Goal: Find specific page/section: Find specific page/section

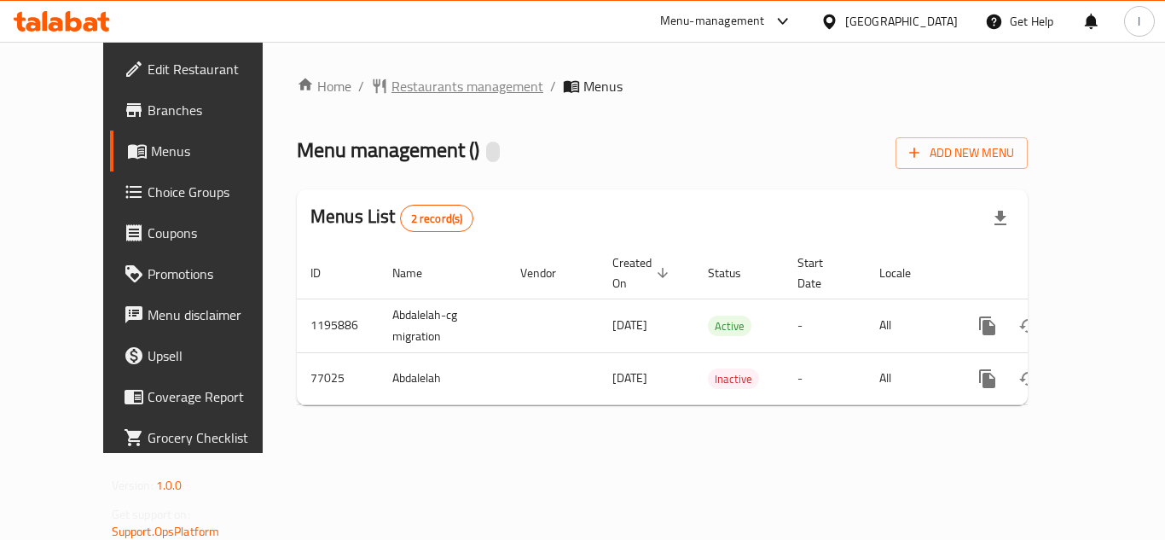
click at [392, 84] on span "Restaurants management" at bounding box center [468, 86] width 152 height 20
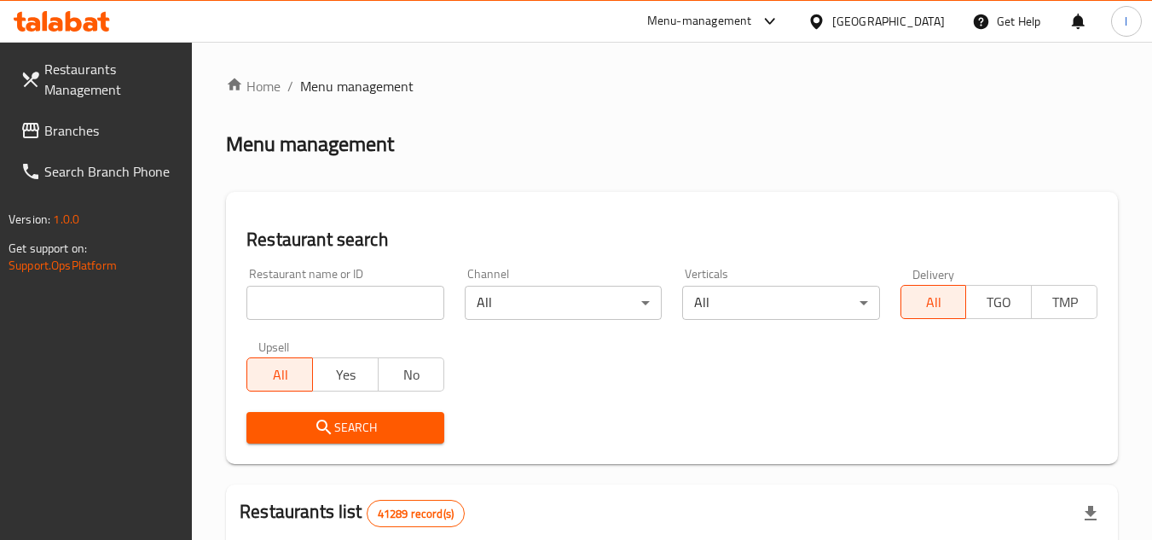
click at [356, 304] on input "search" at bounding box center [345, 303] width 197 height 34
paste input "https://deliveryhero-opsportal.cloudflareaccess.com/cdn-cgi/access/login/portal…"
type input "https://deliveryhero-opsportal.cloudflareaccess.com/cdn-cgi/access/login/portal…"
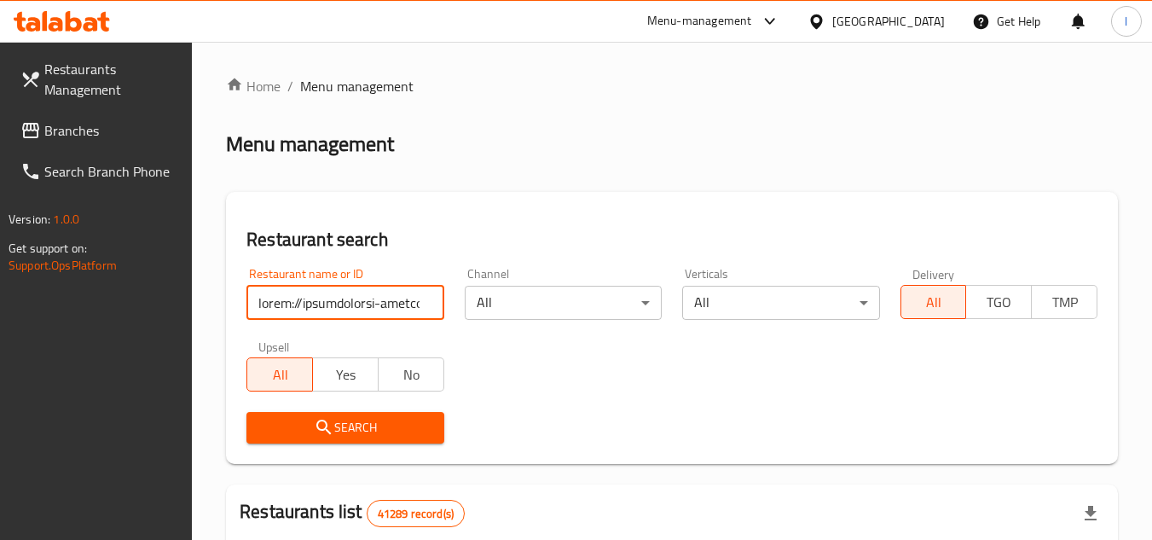
scroll to position [0, 9498]
click at [429, 302] on input "search" at bounding box center [345, 303] width 197 height 34
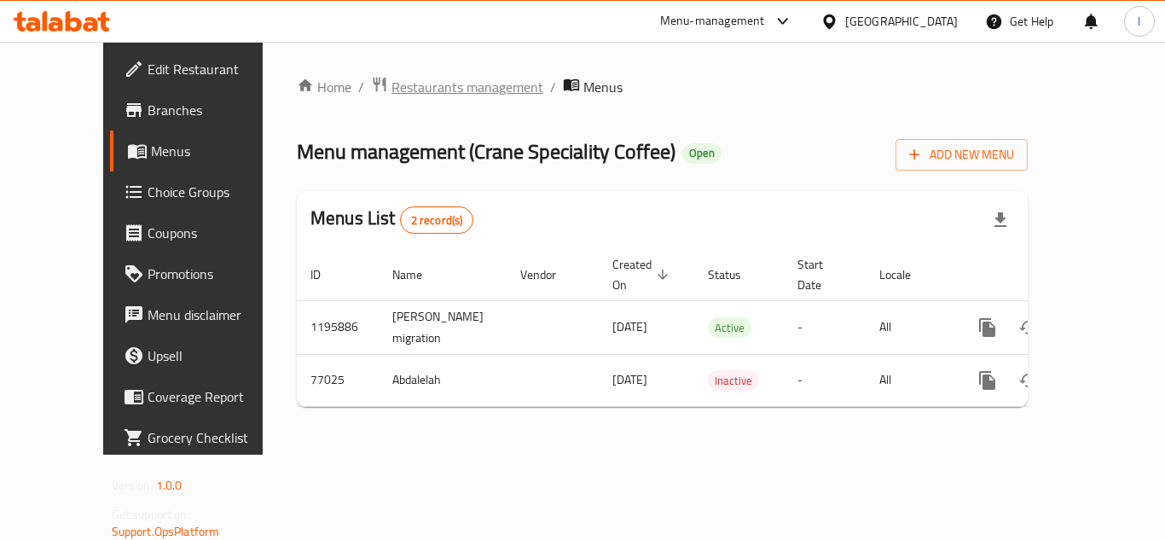
click at [448, 89] on span "Restaurants management" at bounding box center [468, 87] width 152 height 20
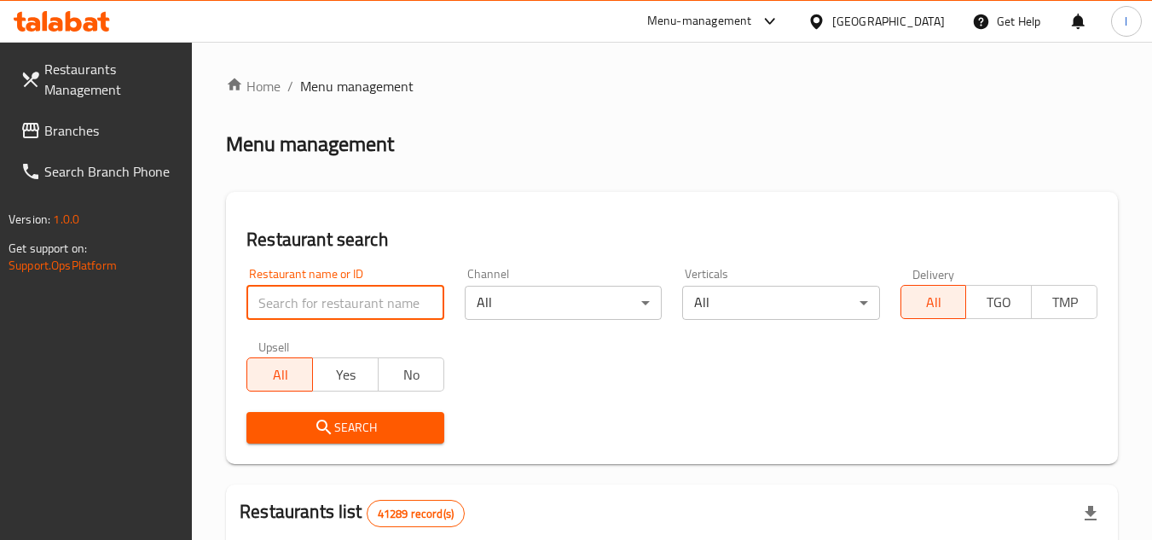
click at [361, 310] on input "search" at bounding box center [345, 303] width 197 height 34
paste input "600152"
type input "600152"
click button "Search" at bounding box center [345, 428] width 197 height 32
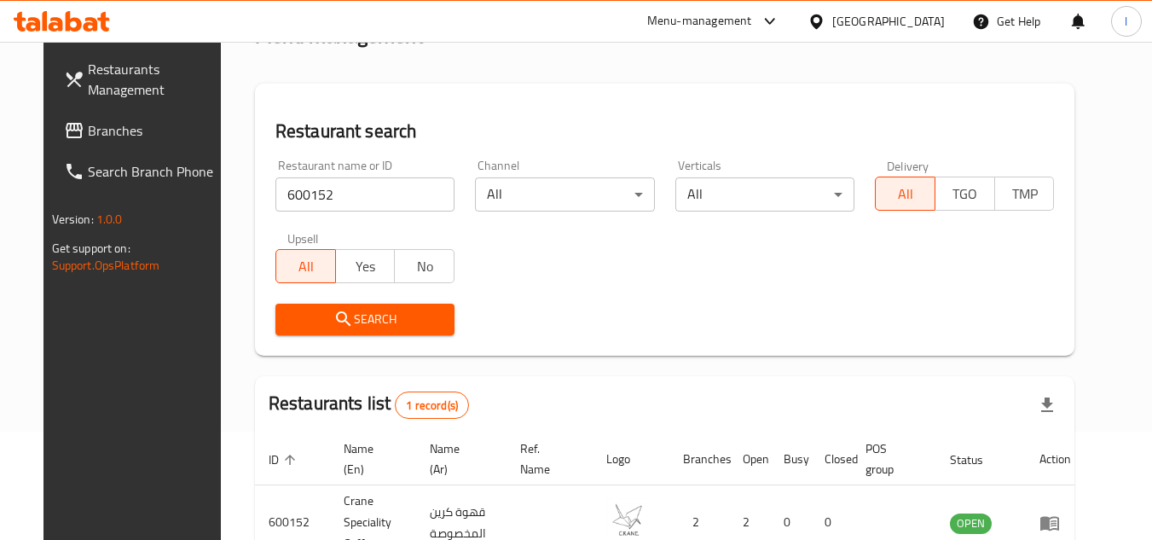
scroll to position [221, 0]
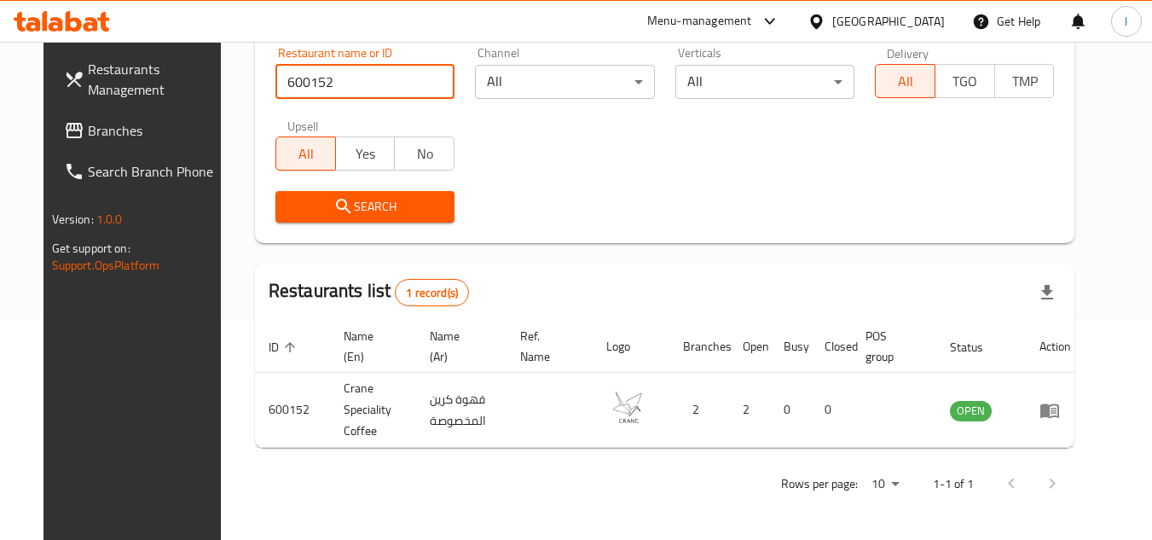
click at [94, 129] on span "Branches" at bounding box center [155, 130] width 135 height 20
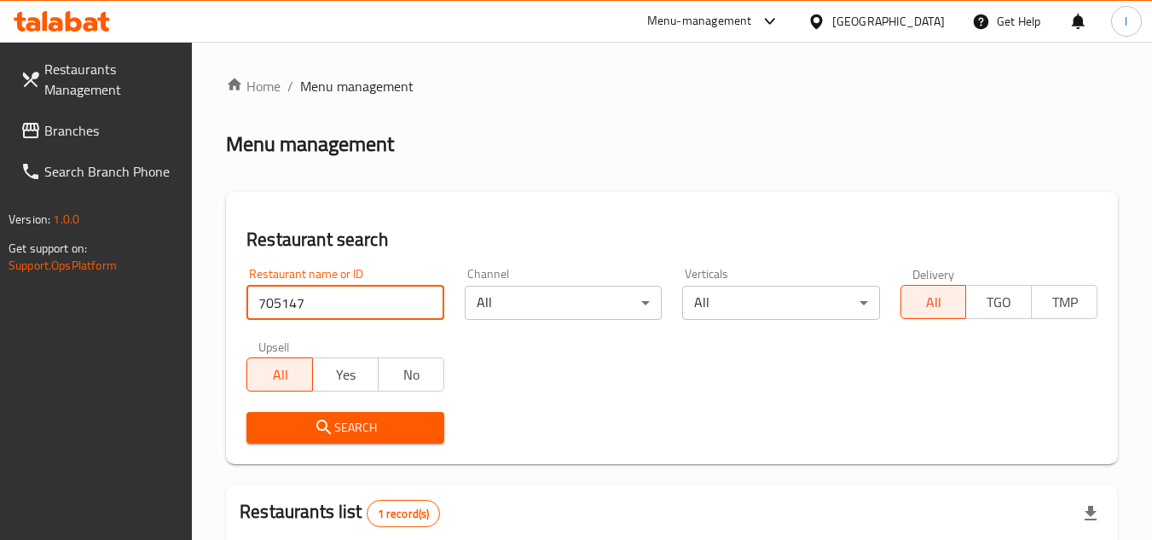
scroll to position [242, 0]
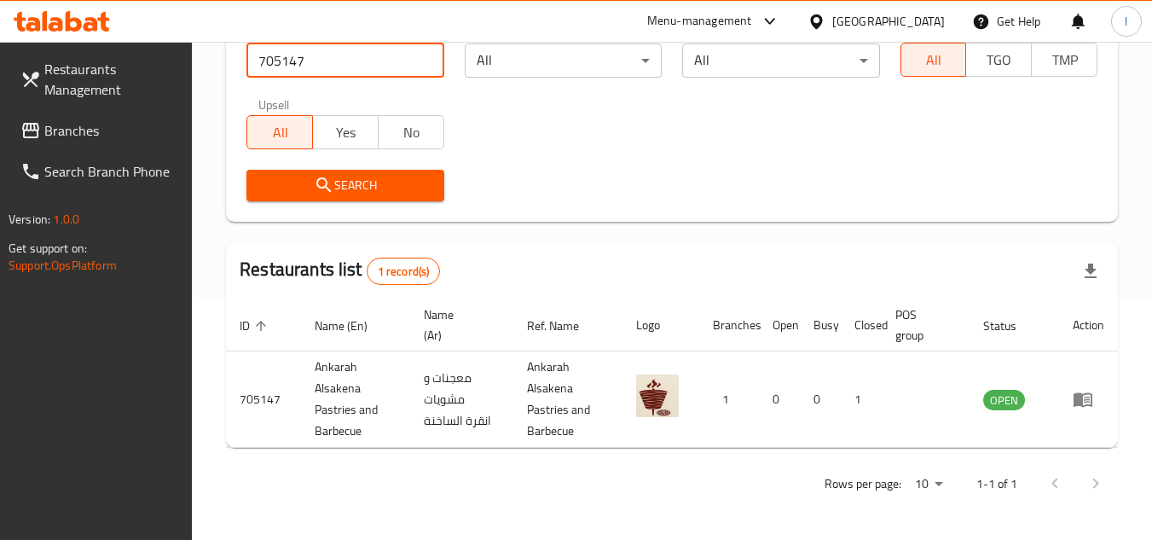
click at [76, 136] on span "Branches" at bounding box center [111, 130] width 135 height 20
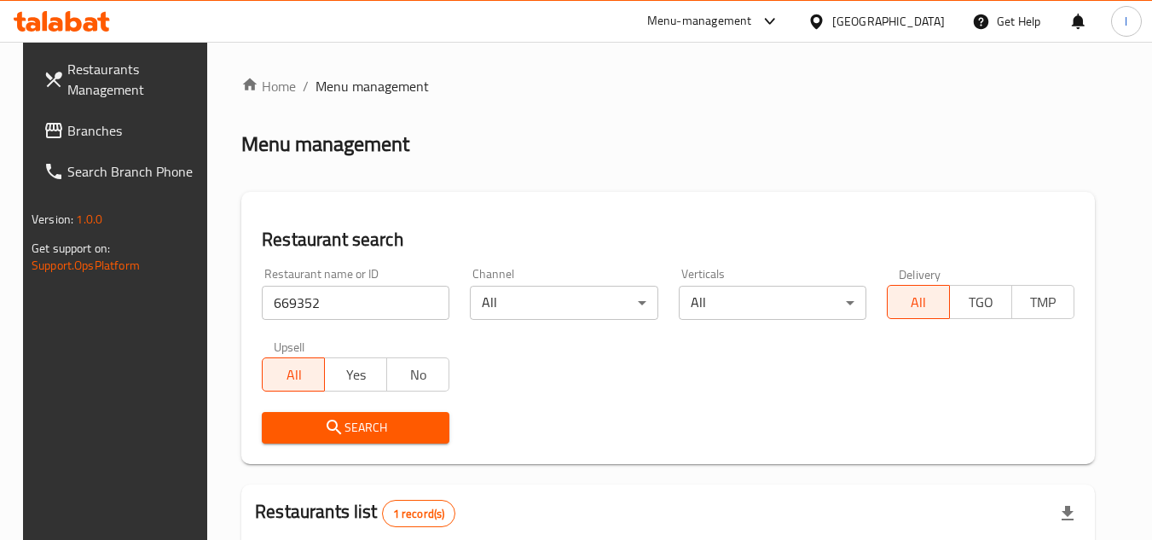
scroll to position [206, 0]
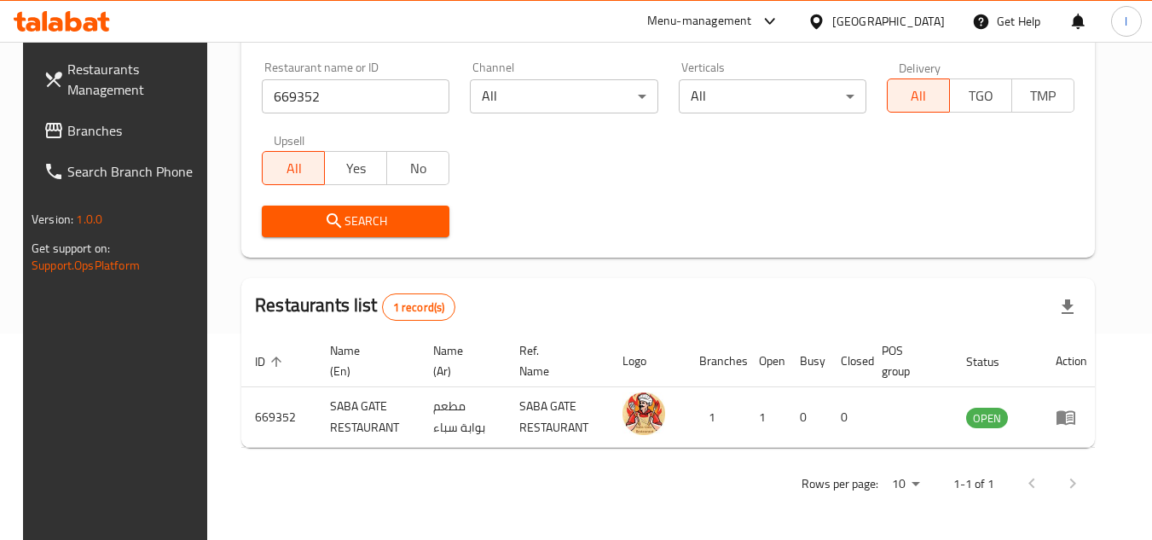
click at [134, 129] on span "Branches" at bounding box center [134, 130] width 135 height 20
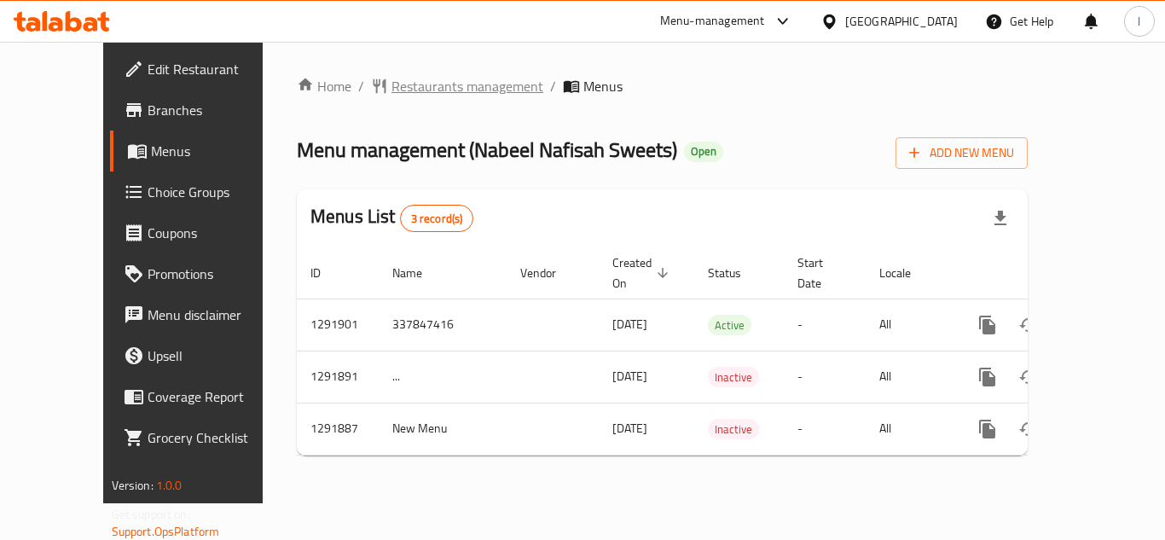
click at [438, 76] on span "Restaurants management" at bounding box center [468, 86] width 152 height 20
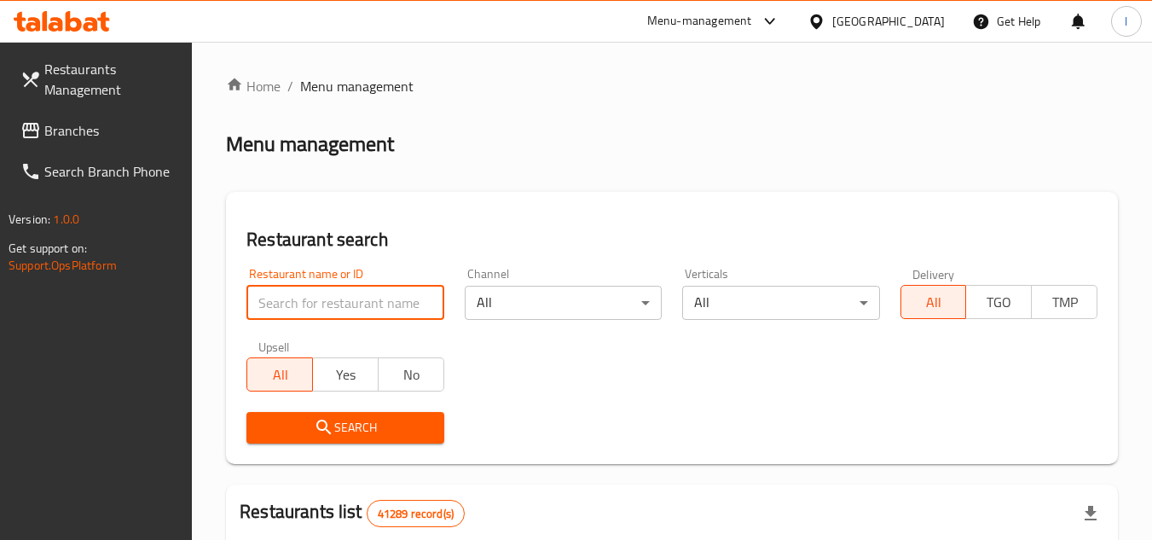
click at [352, 301] on input "search" at bounding box center [345, 303] width 197 height 34
paste input "27128"
type input "27128"
click button "Search" at bounding box center [345, 428] width 197 height 32
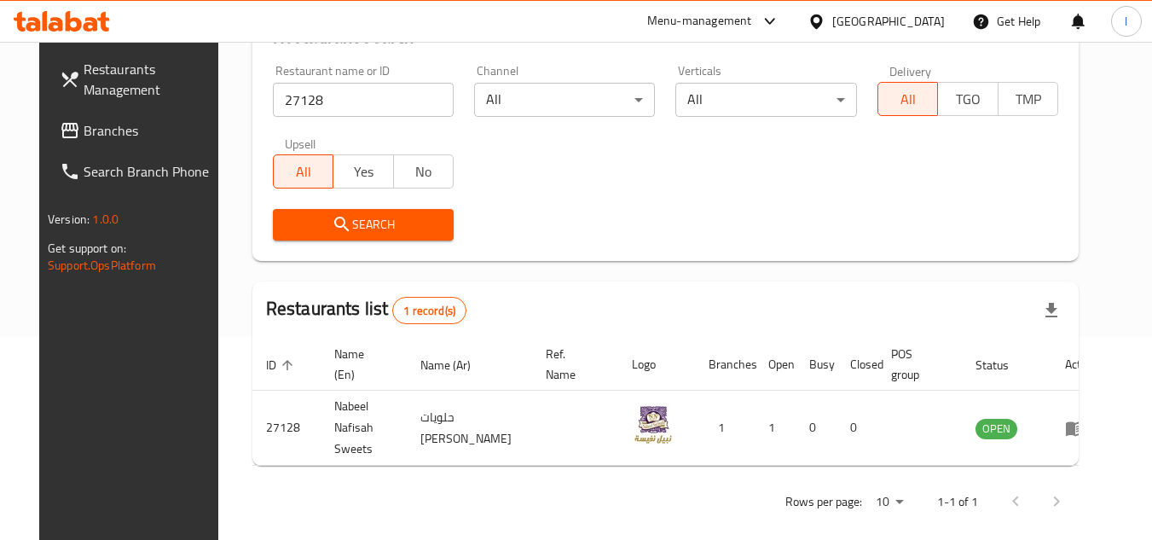
scroll to position [206, 0]
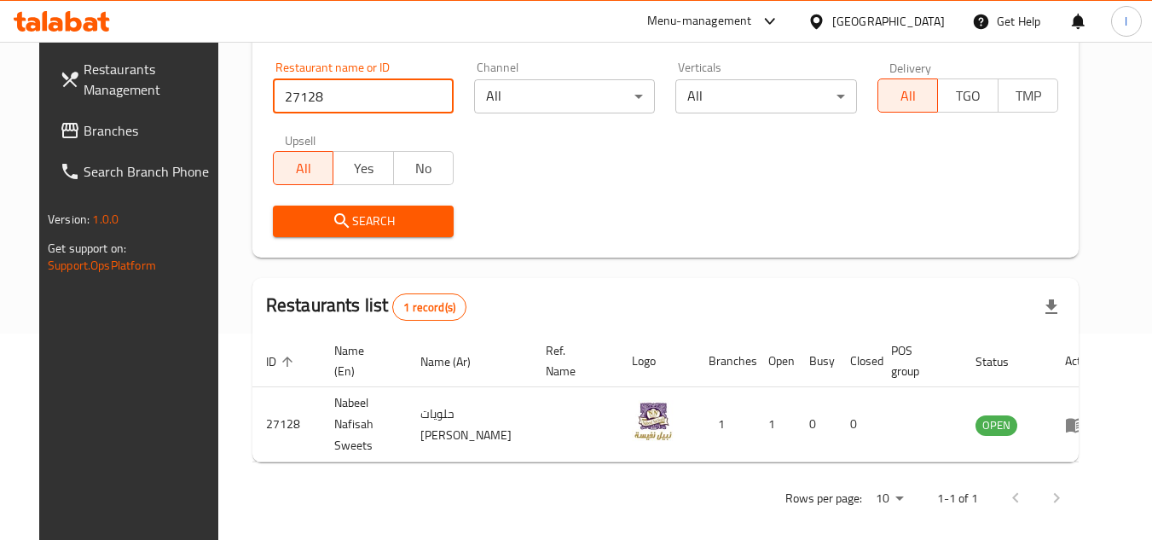
click at [111, 131] on span "Branches" at bounding box center [151, 130] width 135 height 20
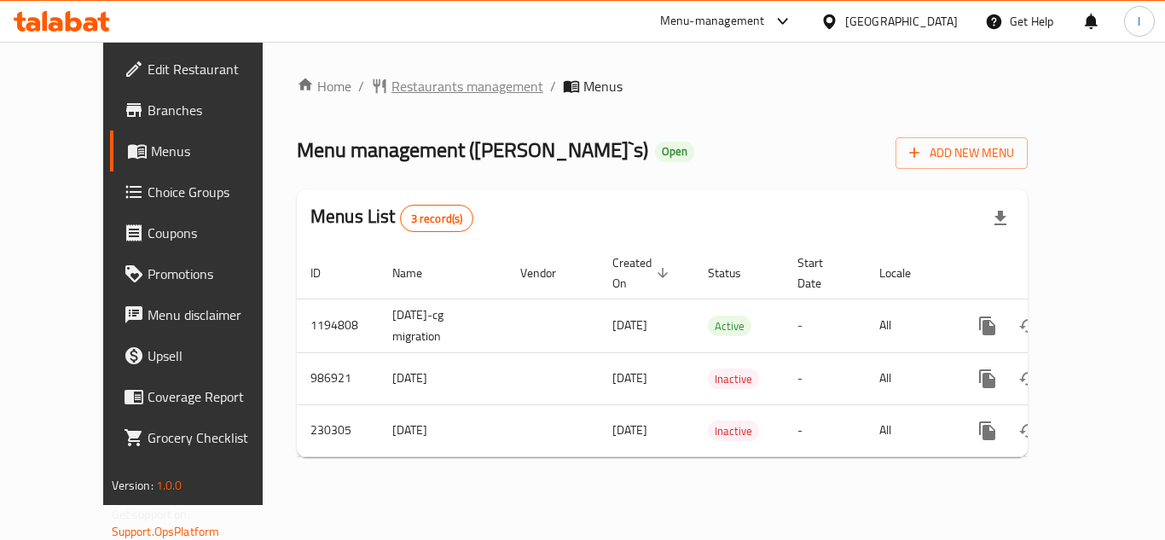
click at [392, 77] on span "Restaurants management" at bounding box center [468, 86] width 152 height 20
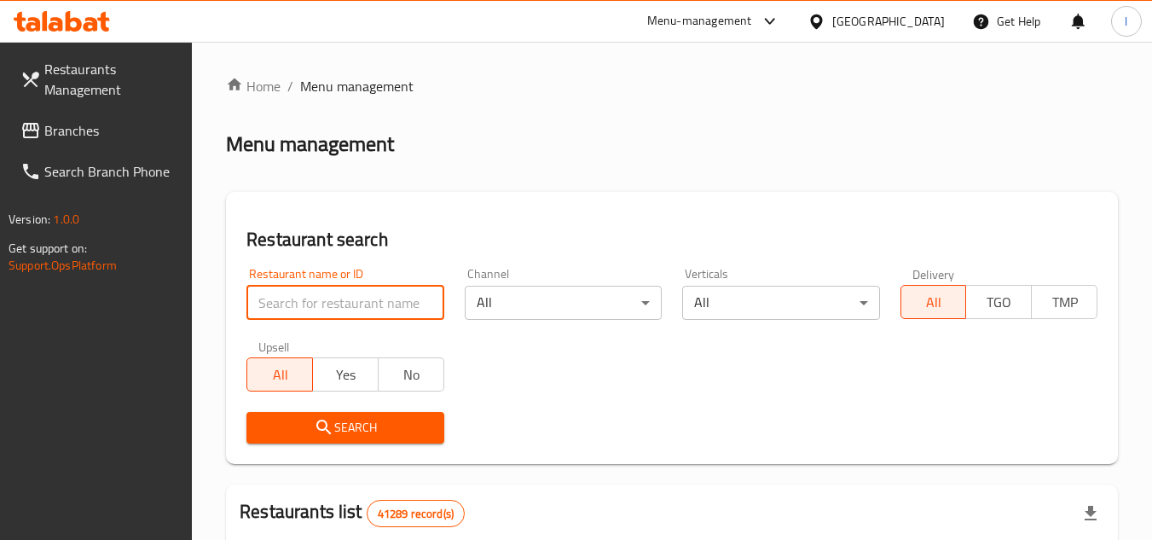
click at [376, 303] on input "search" at bounding box center [345, 303] width 197 height 34
paste input "626044"
type input "626044"
click at [406, 427] on span "Search" at bounding box center [345, 427] width 170 height 21
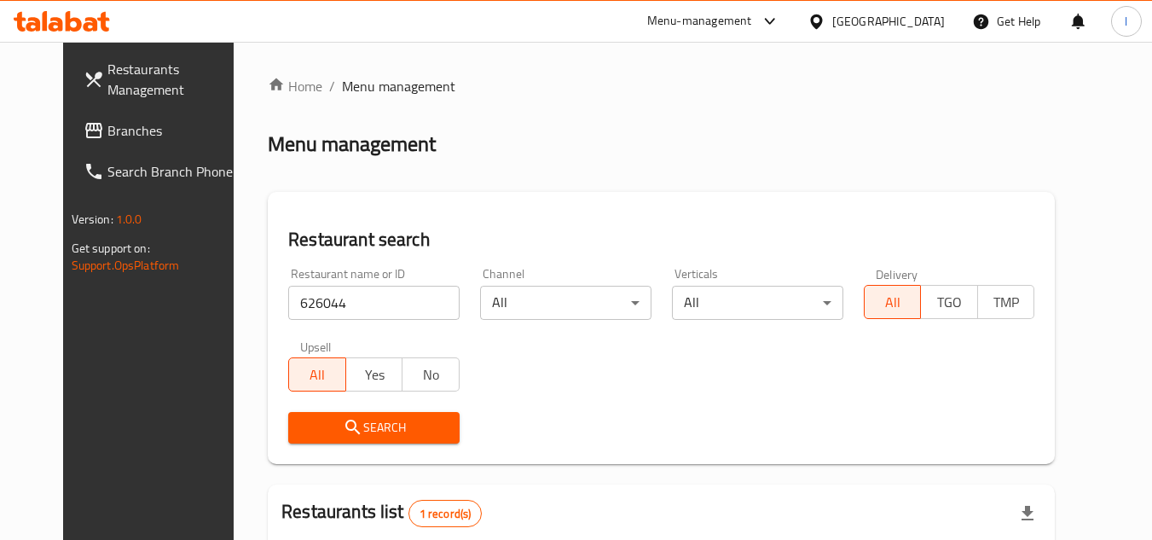
click at [138, 142] on link "Branches" at bounding box center [163, 130] width 186 height 41
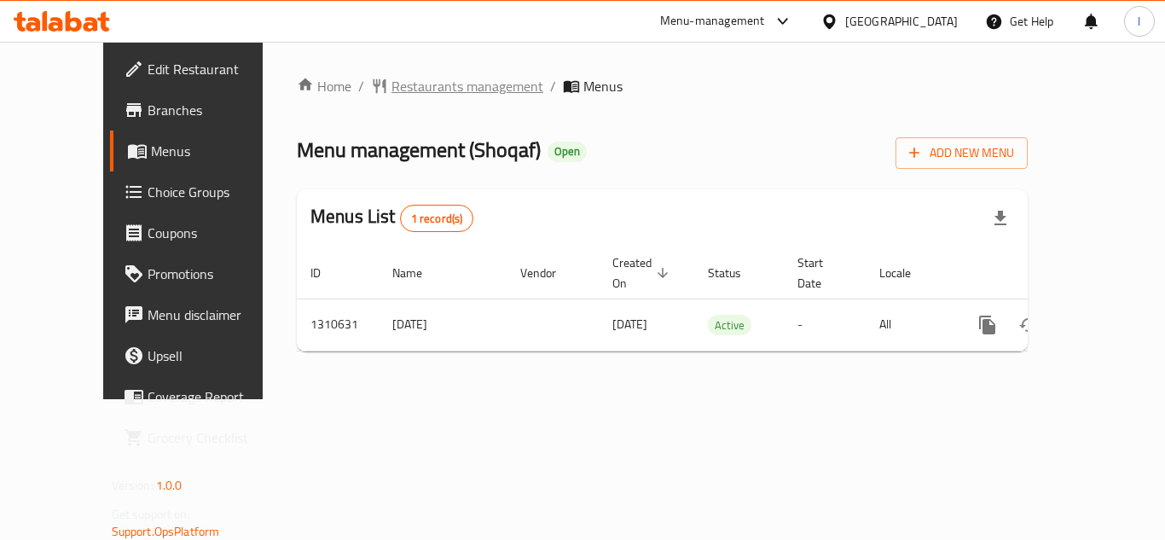
click at [392, 81] on span "Restaurants management" at bounding box center [468, 86] width 152 height 20
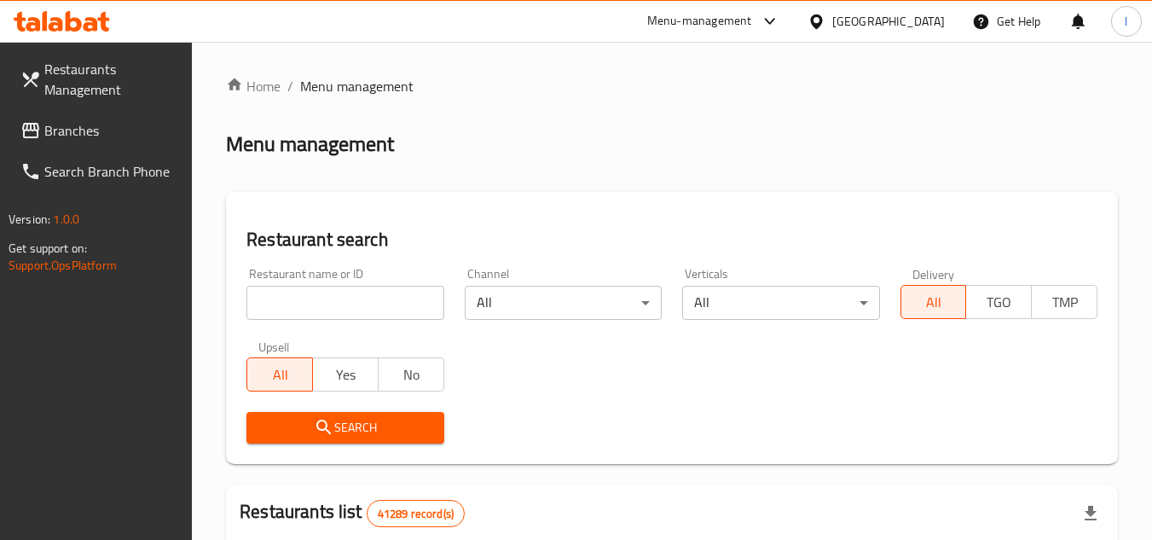
click at [306, 303] on input "search" at bounding box center [345, 303] width 197 height 34
paste input "705519"
type input "705519"
click at [356, 423] on span "Search" at bounding box center [345, 427] width 170 height 21
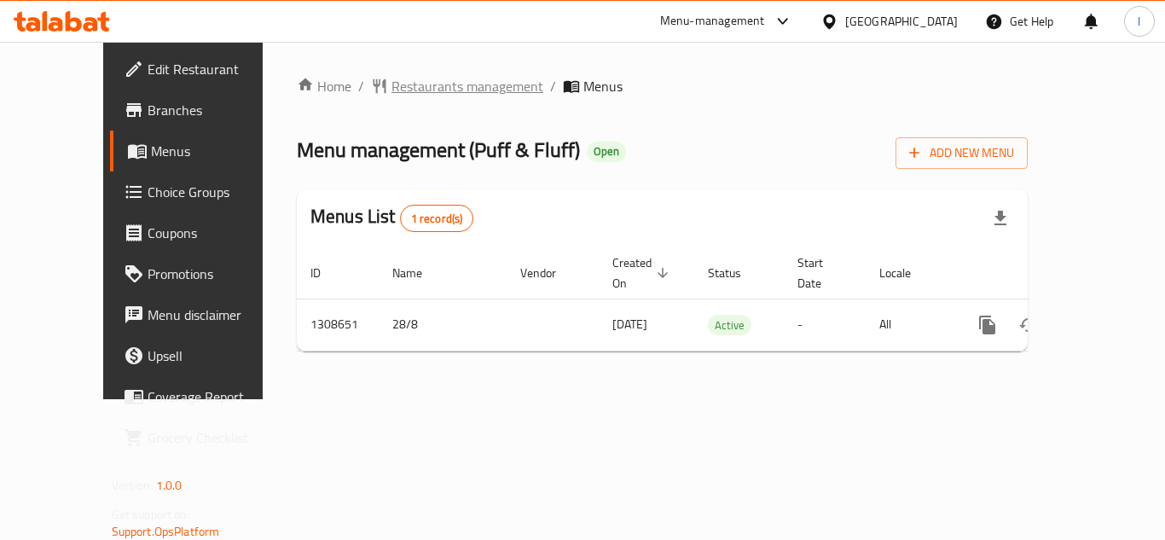
click at [405, 89] on span "Restaurants management" at bounding box center [468, 86] width 152 height 20
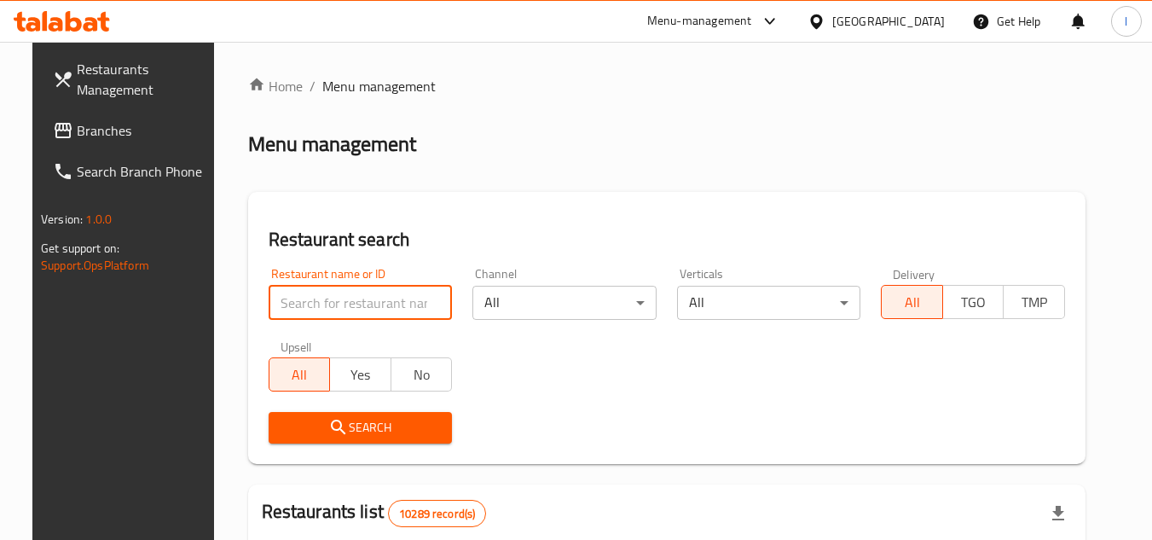
click at [363, 311] on input "search" at bounding box center [361, 303] width 184 height 34
paste input "Red Velvet Cookie"
type input "Red Velvet Cookie"
drag, startPoint x: 422, startPoint y: 306, endPoint x: 421, endPoint y: 293, distance: 13.8
click at [424, 305] on input "Red Velvet Cookie" at bounding box center [361, 303] width 184 height 34
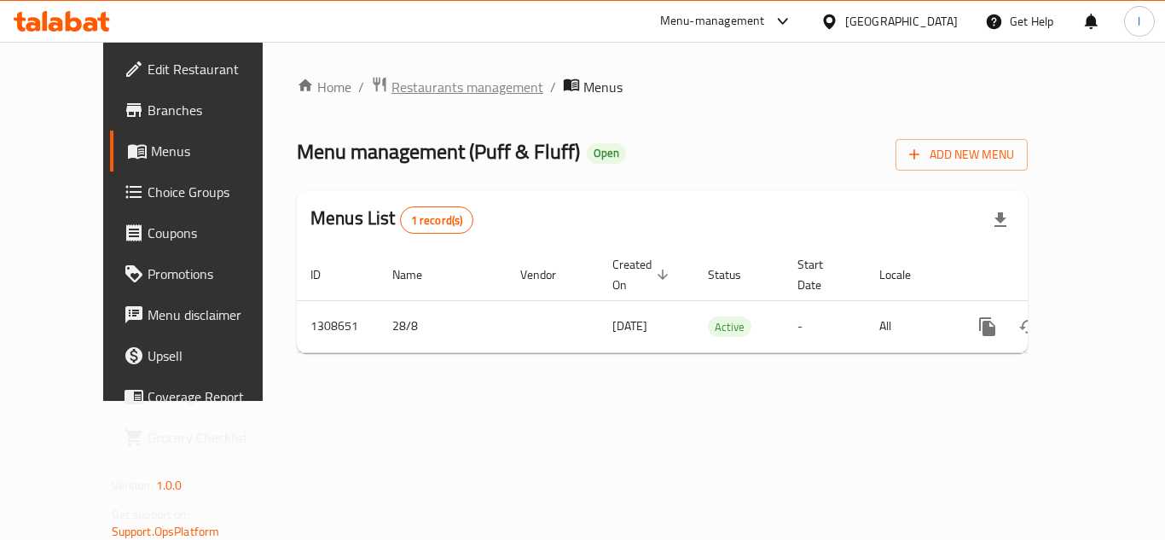
click at [392, 93] on span "Restaurants management" at bounding box center [468, 87] width 152 height 20
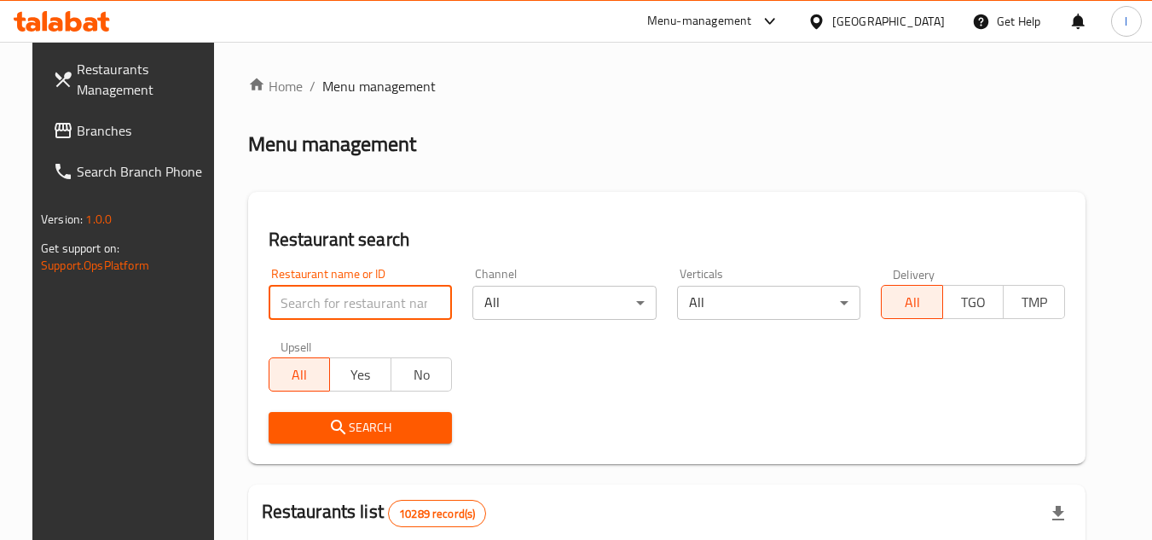
click at [353, 293] on input "search" at bounding box center [361, 303] width 184 height 34
paste input "704974"
type input "704974"
click button "Search" at bounding box center [361, 428] width 184 height 32
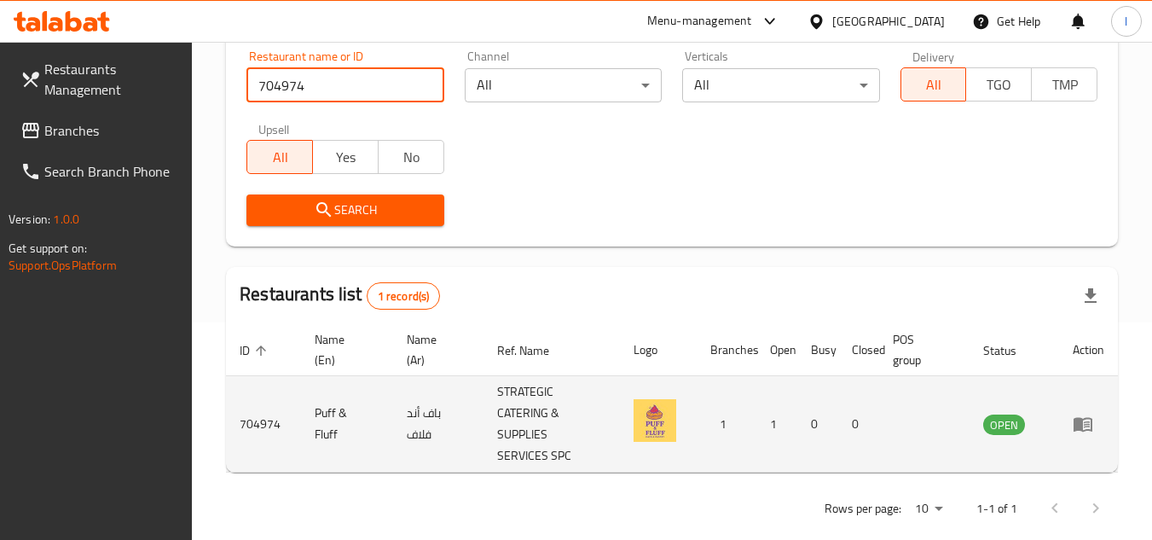
scroll to position [242, 0]
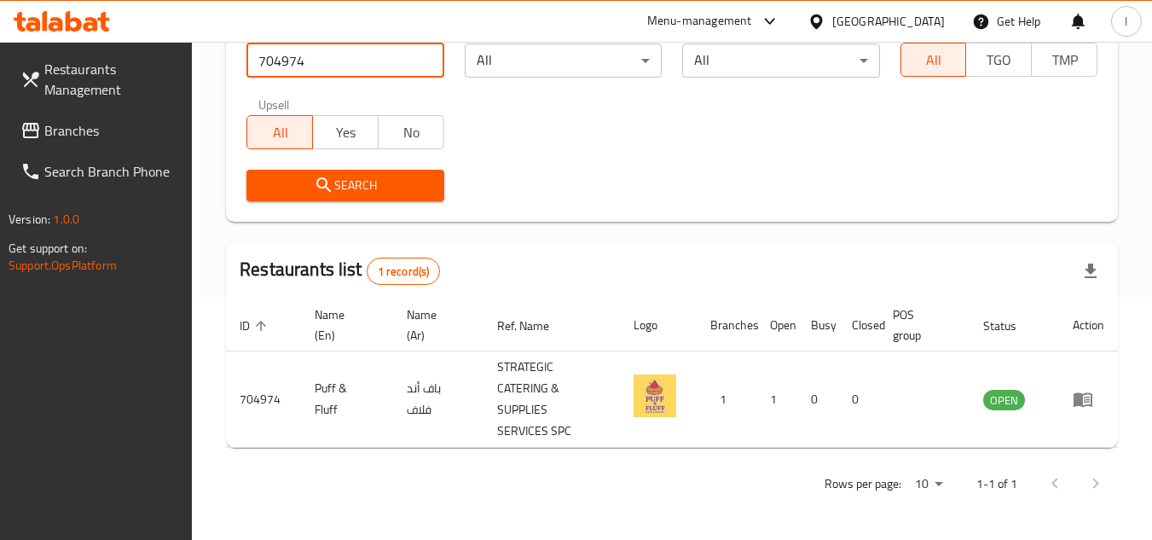
click at [111, 125] on span "Branches" at bounding box center [111, 130] width 135 height 20
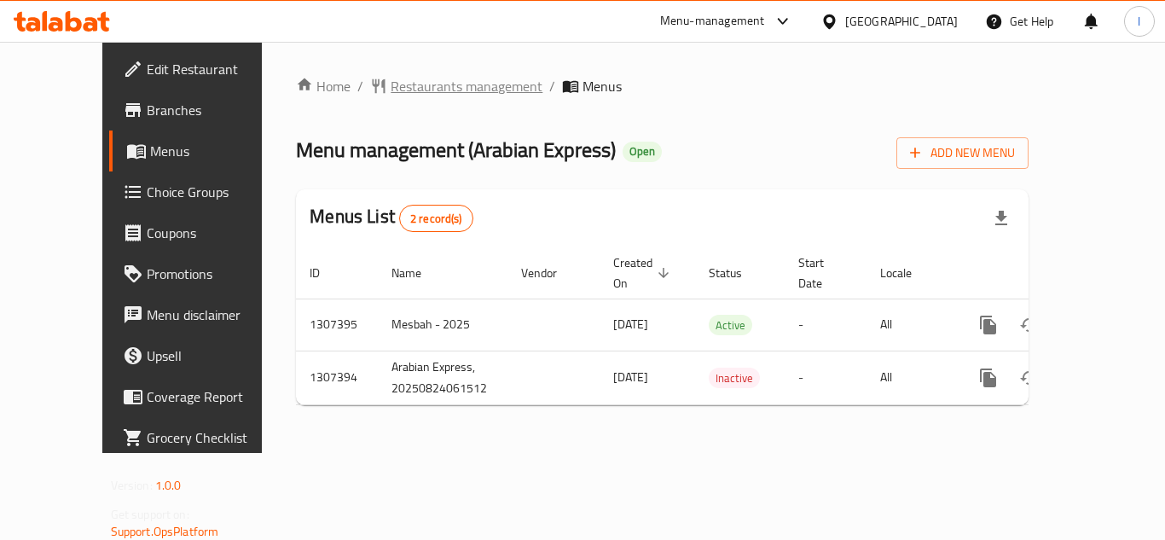
click at [409, 84] on span "Restaurants management" at bounding box center [467, 86] width 152 height 20
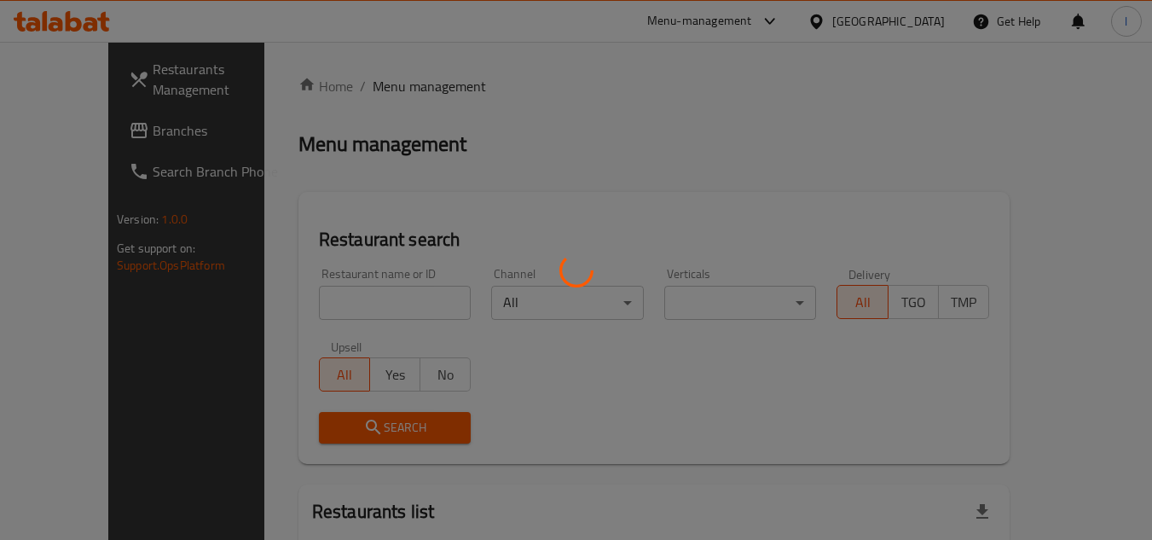
click at [353, 306] on div at bounding box center [576, 270] width 1152 height 540
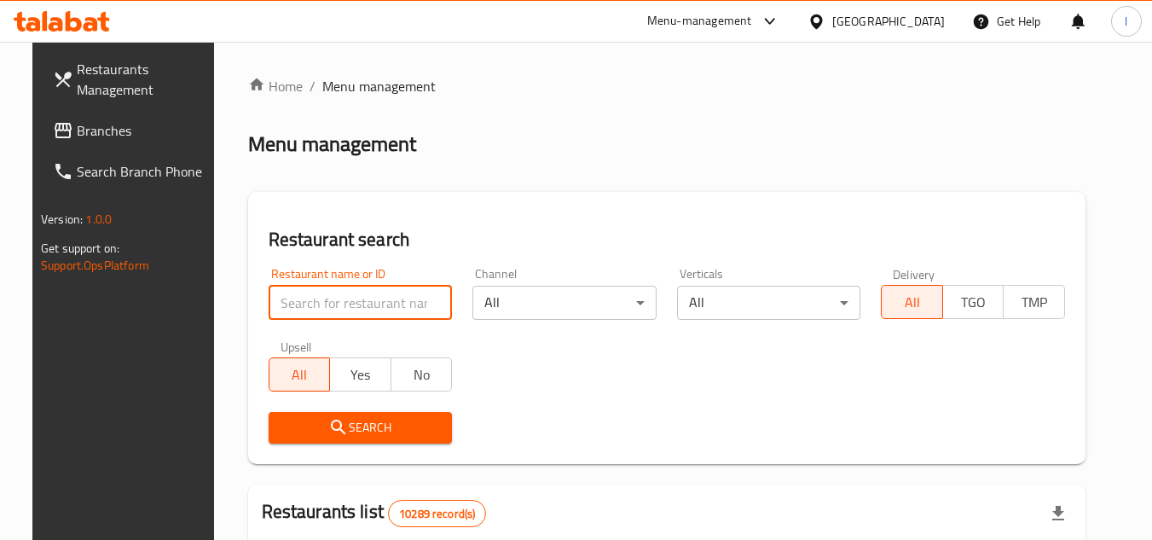
click at [309, 316] on input "search" at bounding box center [361, 303] width 184 height 34
paste input "704456"
type input "704456"
click button "Search" at bounding box center [361, 428] width 184 height 32
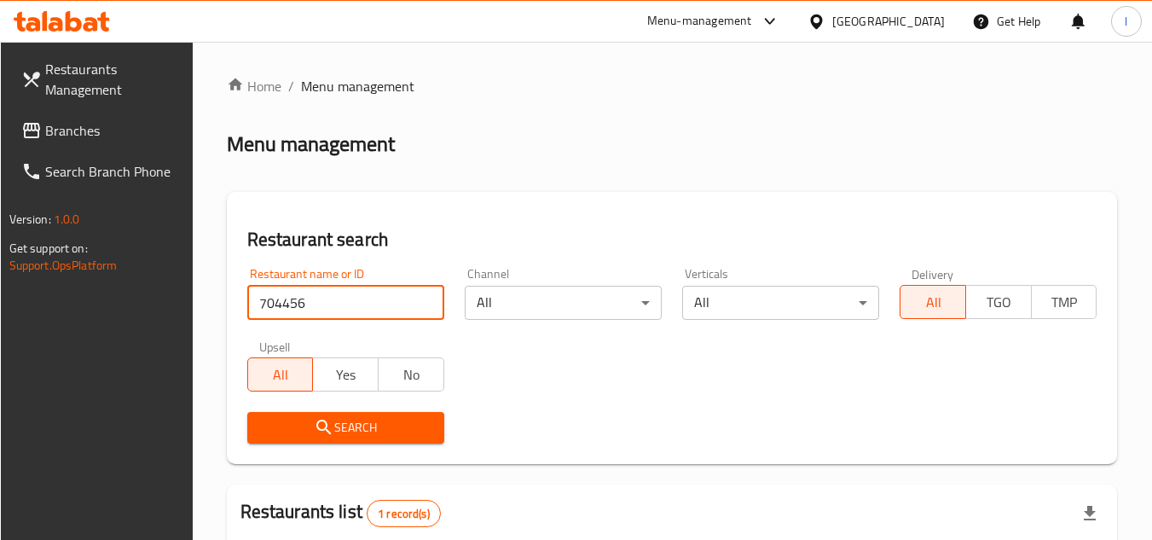
click at [123, 131] on span "Branches" at bounding box center [112, 130] width 135 height 20
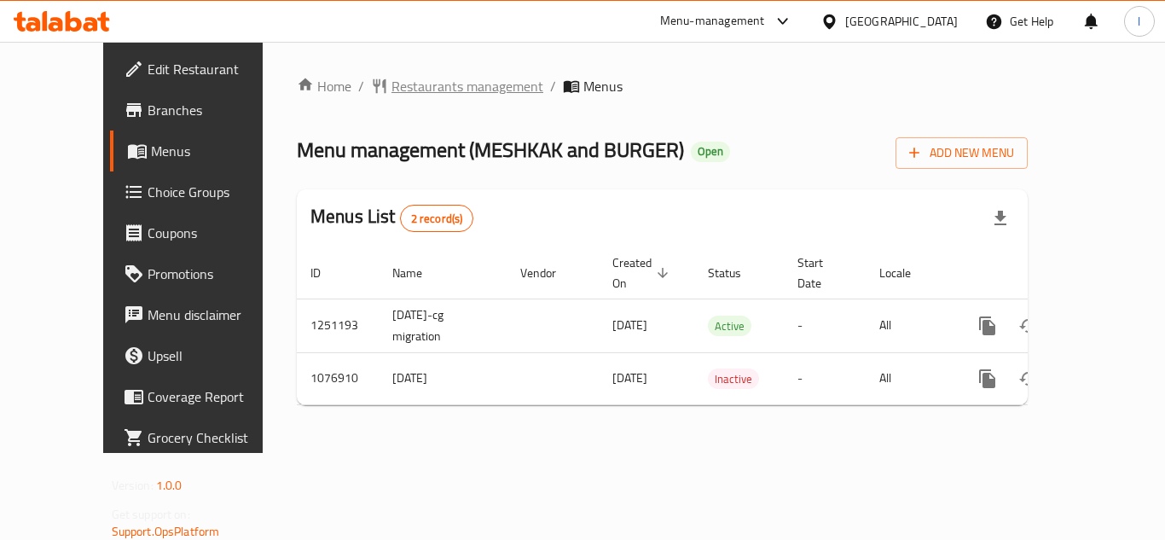
click at [426, 90] on span "Restaurants management" at bounding box center [468, 86] width 152 height 20
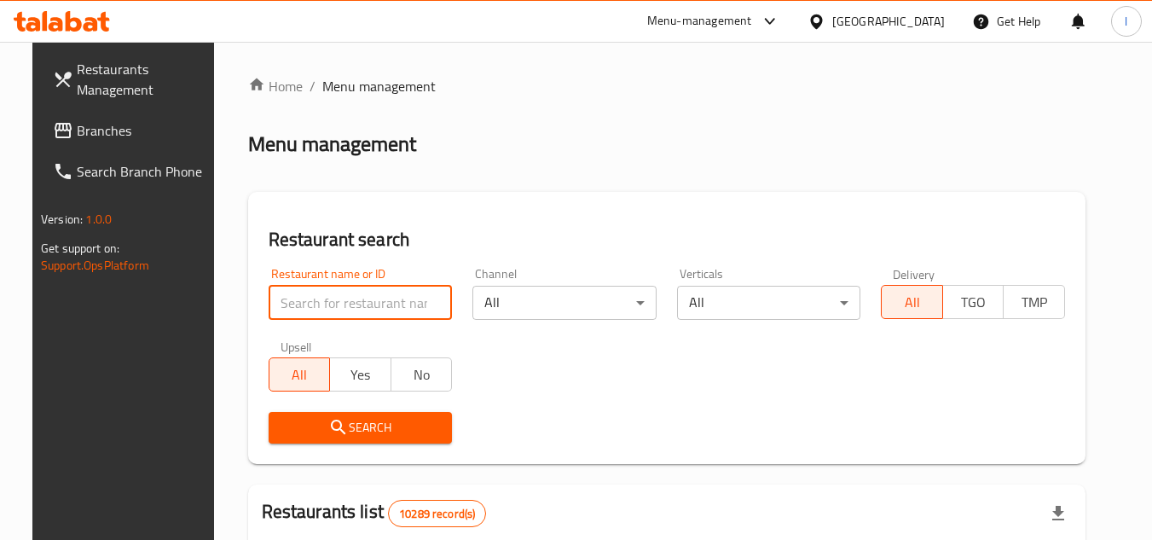
click at [345, 309] on input "search" at bounding box center [361, 303] width 184 height 34
paste input "663986"
type input "663986"
click button "Search" at bounding box center [361, 428] width 184 height 32
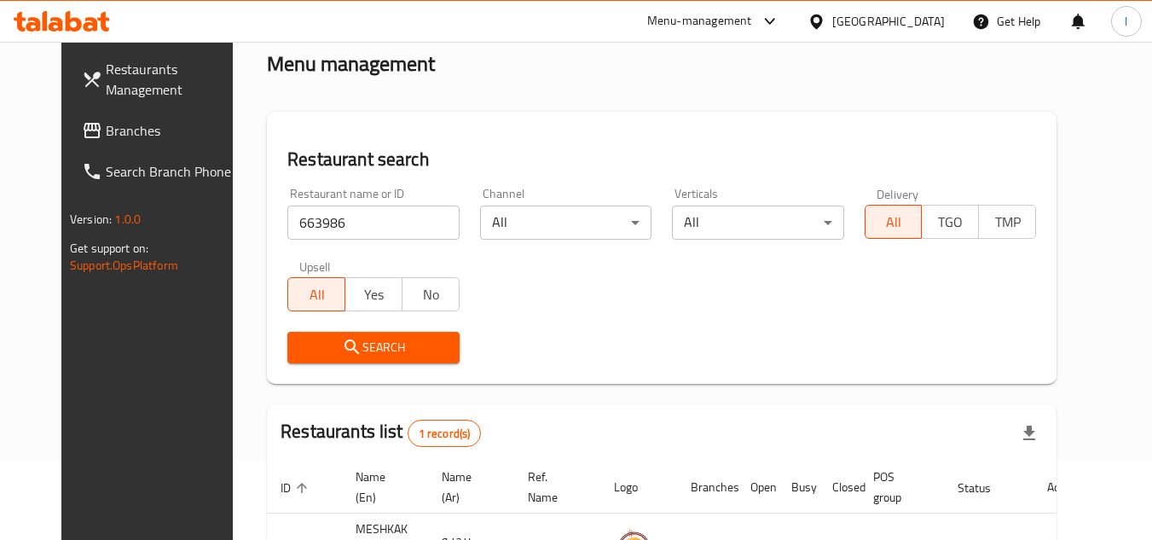
scroll to position [206, 0]
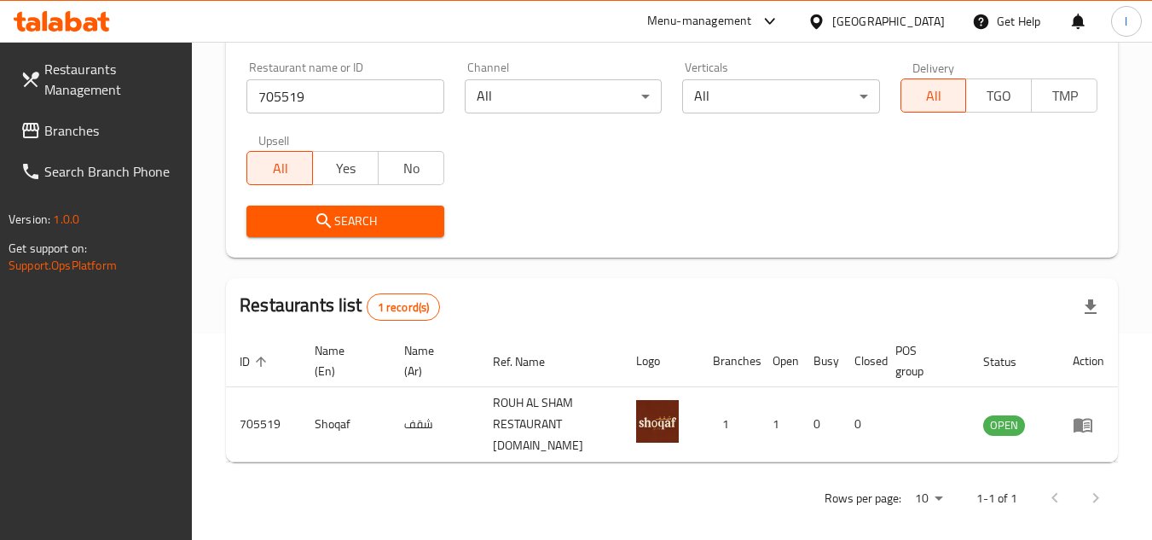
scroll to position [206, 0]
click at [106, 130] on span "Branches" at bounding box center [111, 130] width 135 height 20
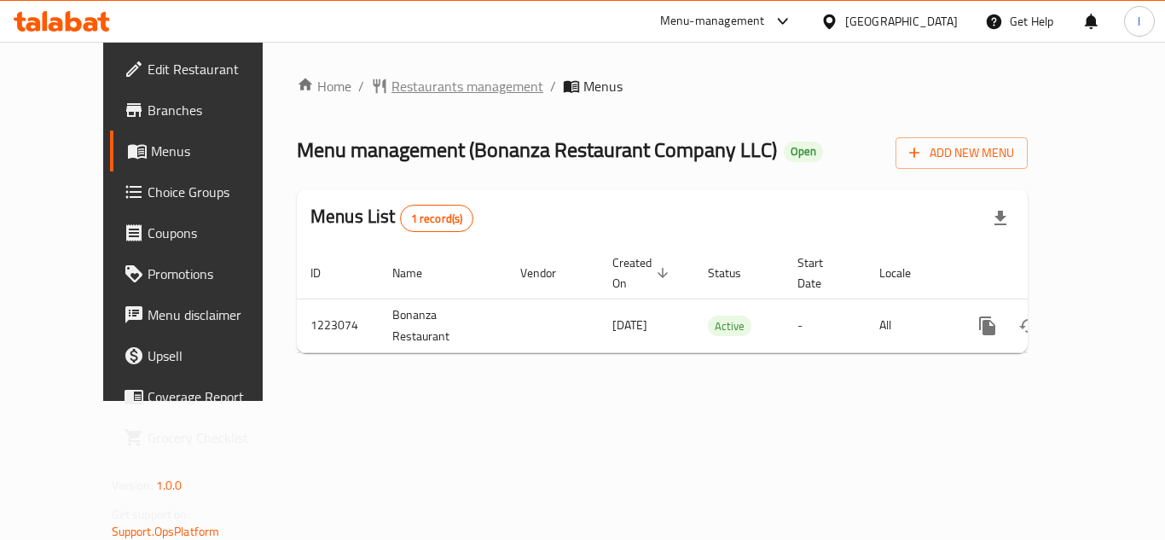
click at [392, 90] on span "Restaurants management" at bounding box center [468, 86] width 152 height 20
click at [392, 85] on span "Restaurants management" at bounding box center [468, 87] width 152 height 20
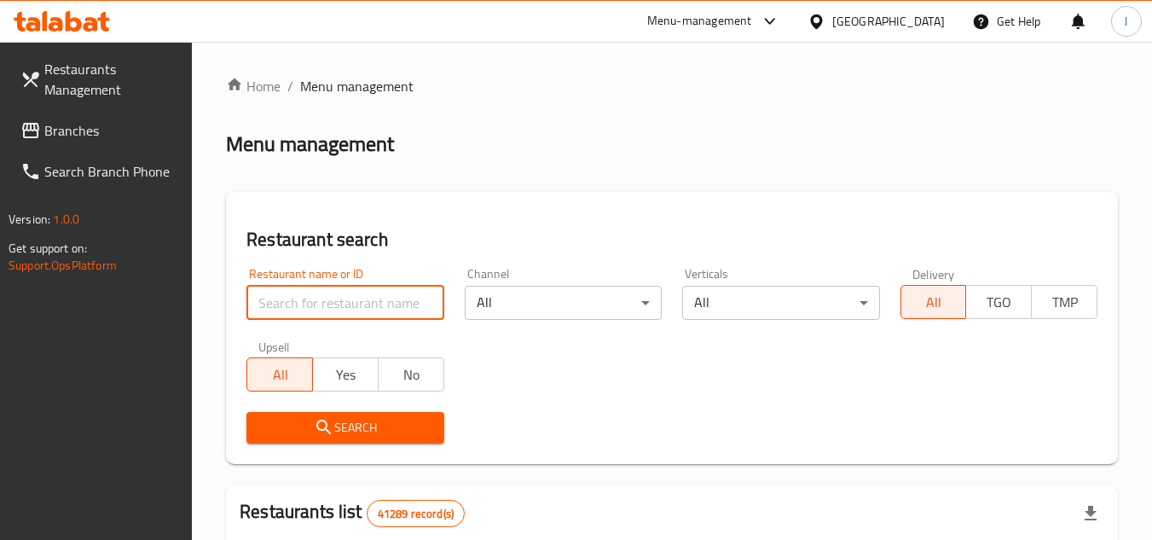
drag, startPoint x: 348, startPoint y: 305, endPoint x: 342, endPoint y: 296, distance: 11.1
click at [348, 305] on input "search" at bounding box center [345, 303] width 197 height 34
paste input "673856"
type input "673856"
click button "Search" at bounding box center [345, 428] width 197 height 32
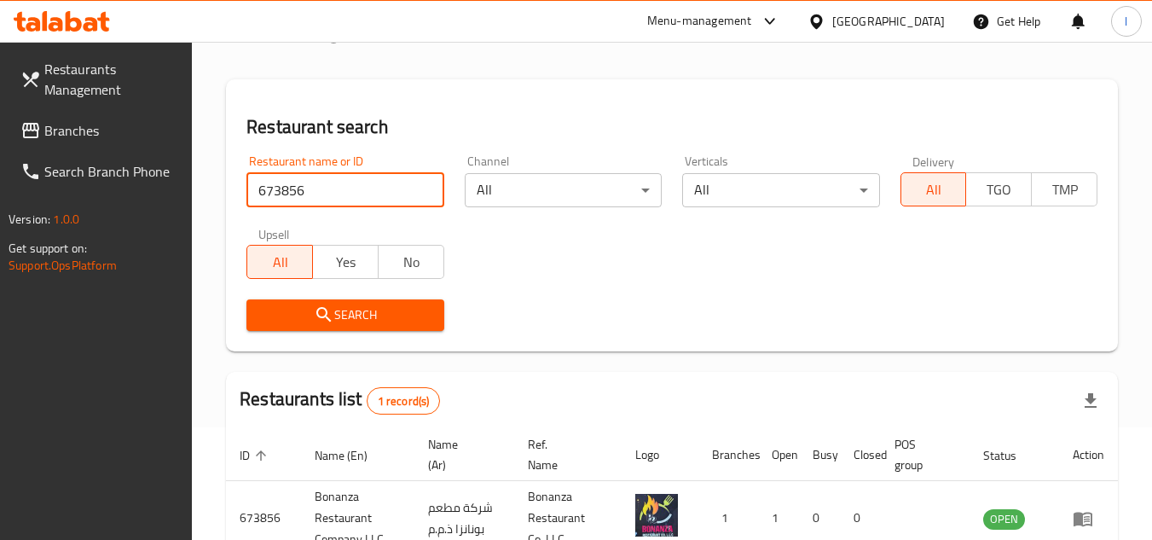
scroll to position [221, 0]
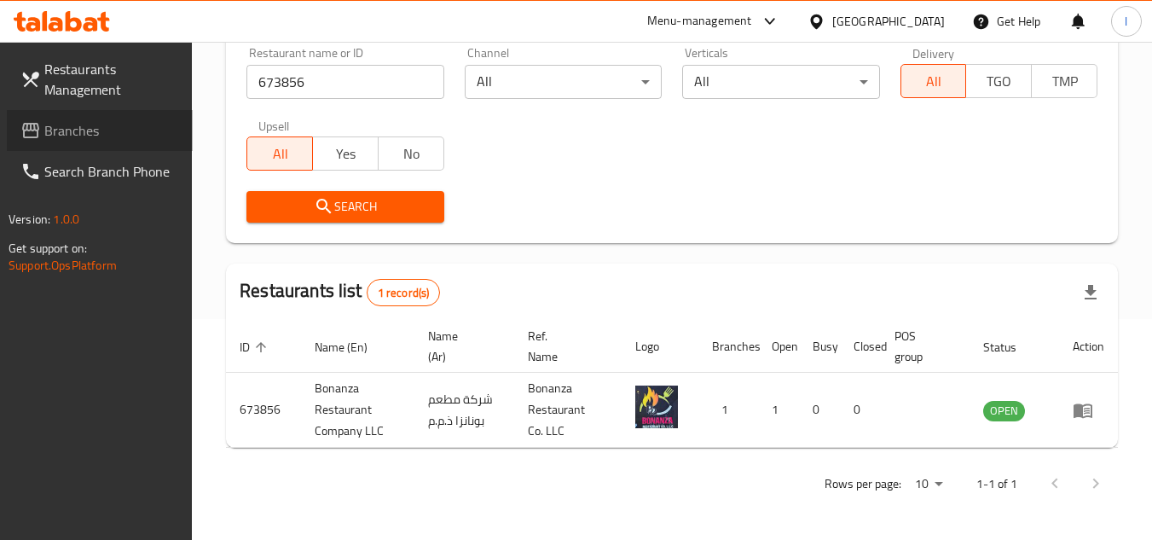
click at [78, 139] on span "Branches" at bounding box center [111, 130] width 135 height 20
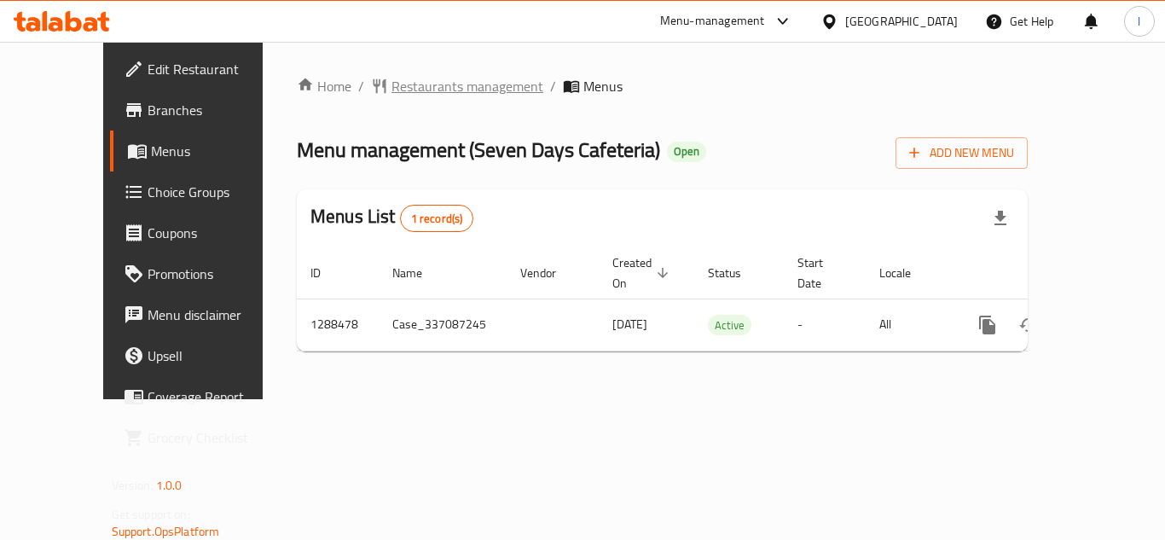
click at [392, 87] on span "Restaurants management" at bounding box center [468, 86] width 152 height 20
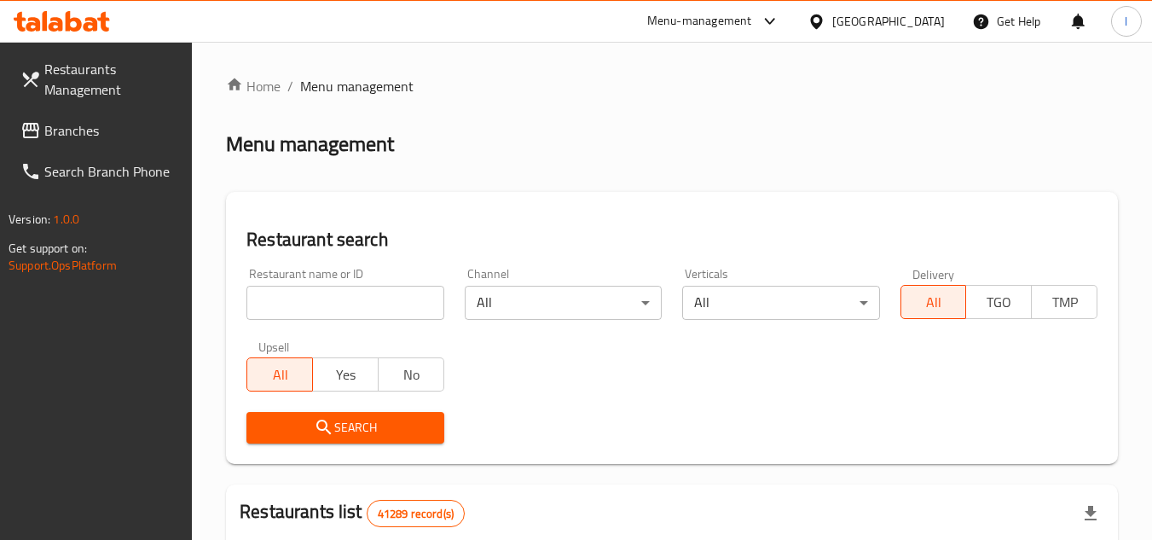
click at [342, 287] on input "search" at bounding box center [345, 303] width 197 height 34
paste input "697181"
type input "697181"
click button "Search" at bounding box center [345, 428] width 197 height 32
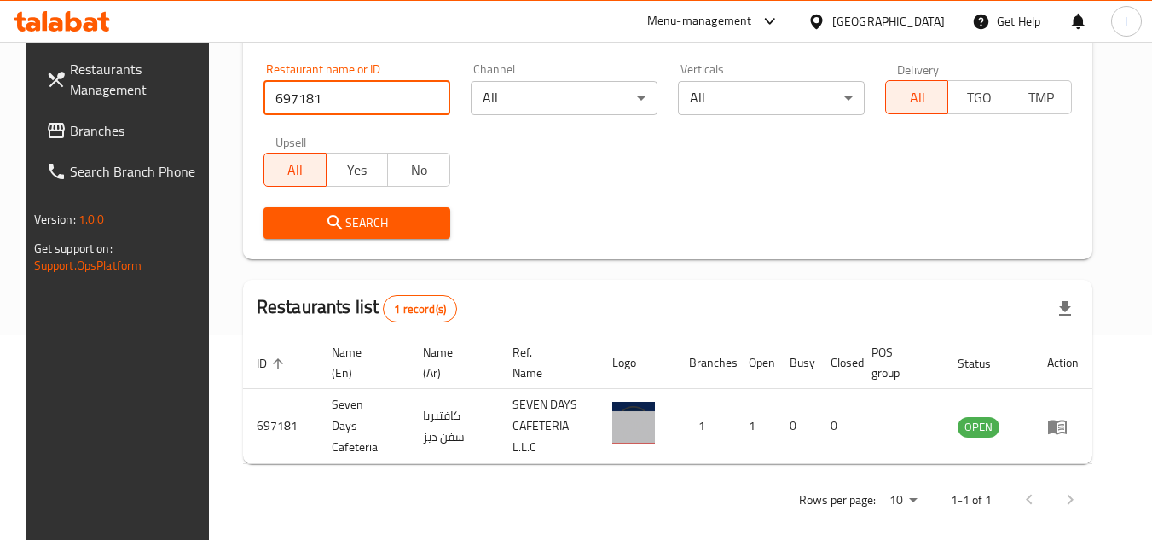
scroll to position [206, 0]
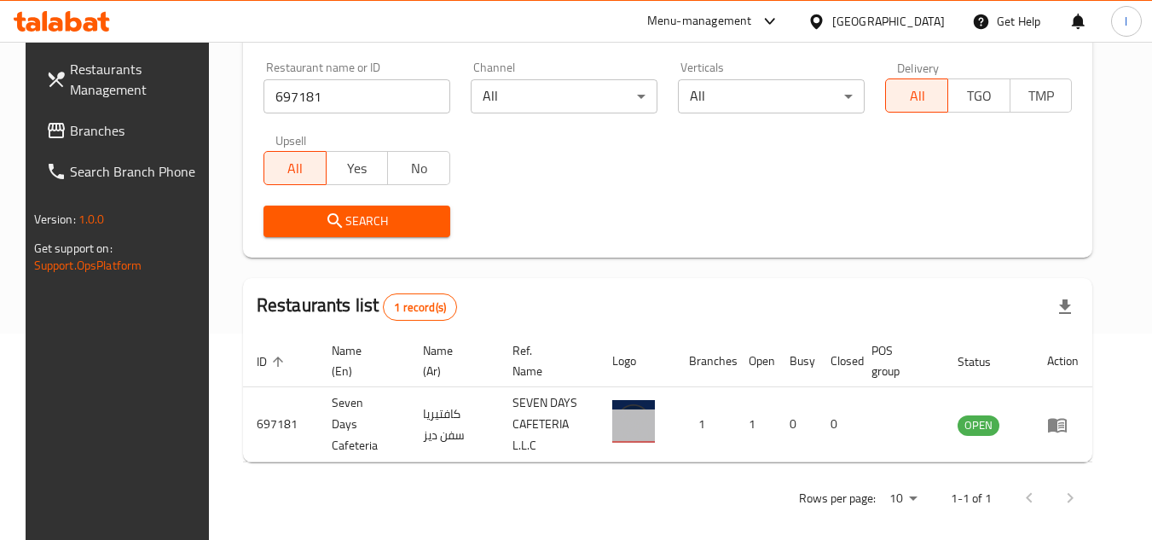
click at [70, 124] on span "Branches" at bounding box center [137, 130] width 135 height 20
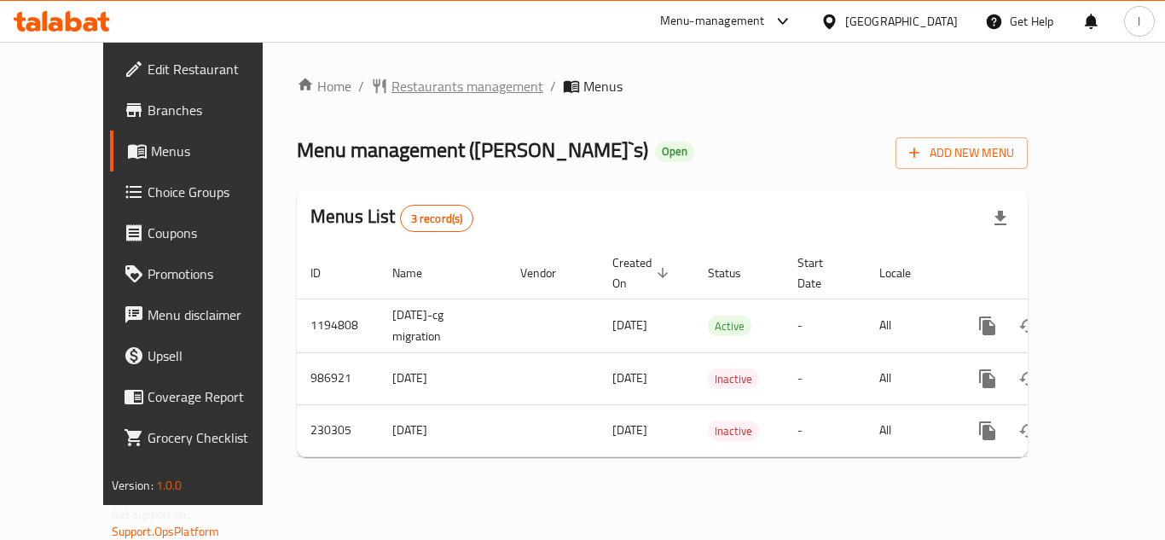
click at [392, 84] on span "Restaurants management" at bounding box center [468, 86] width 152 height 20
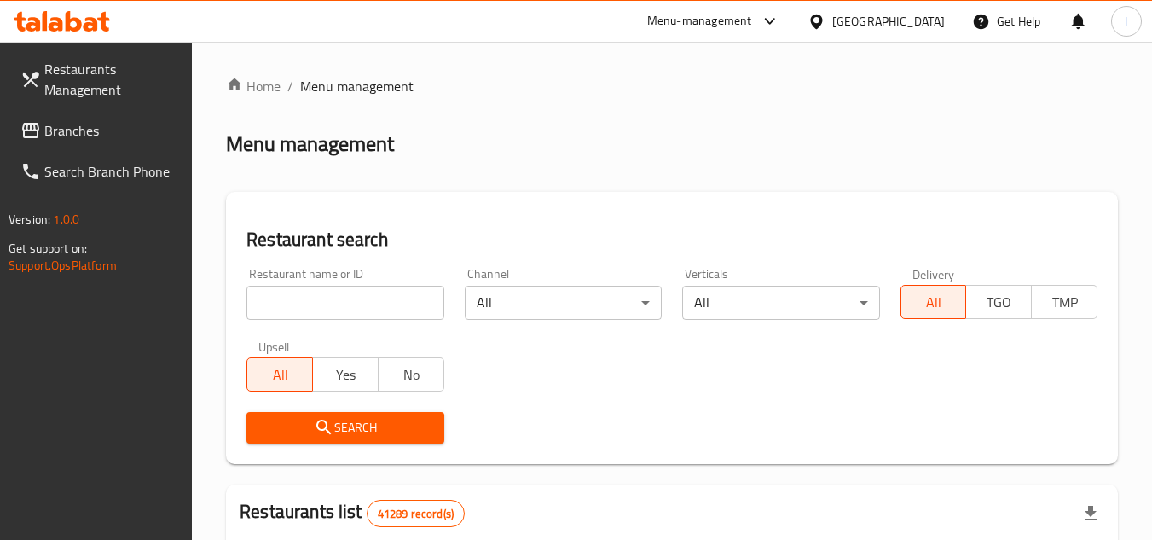
click at [376, 287] on input "search" at bounding box center [345, 303] width 197 height 34
paste input "626044"
type input "626044"
click button "Search" at bounding box center [345, 428] width 197 height 32
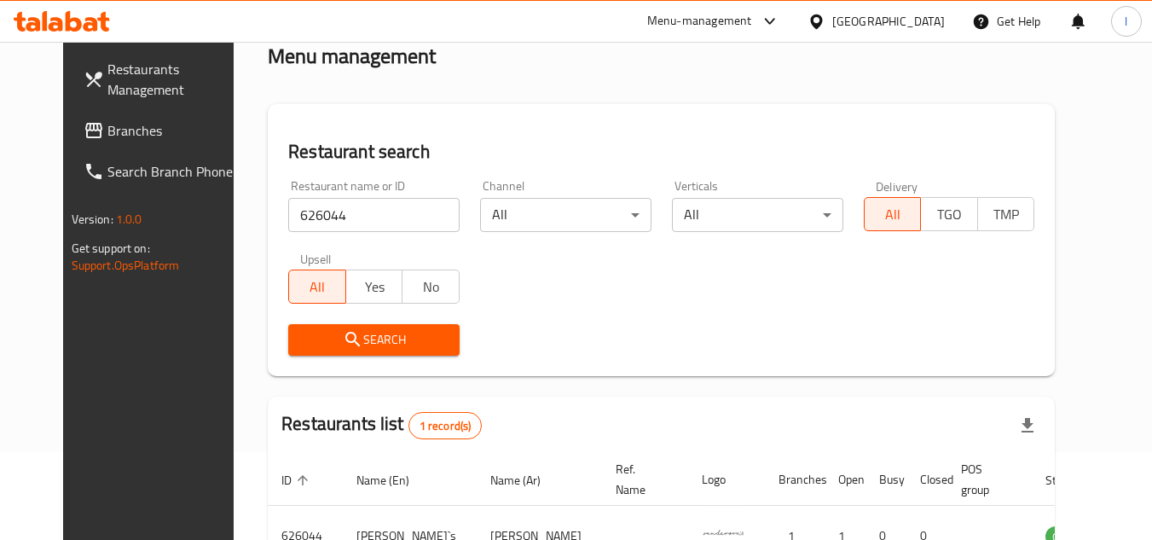
scroll to position [171, 0]
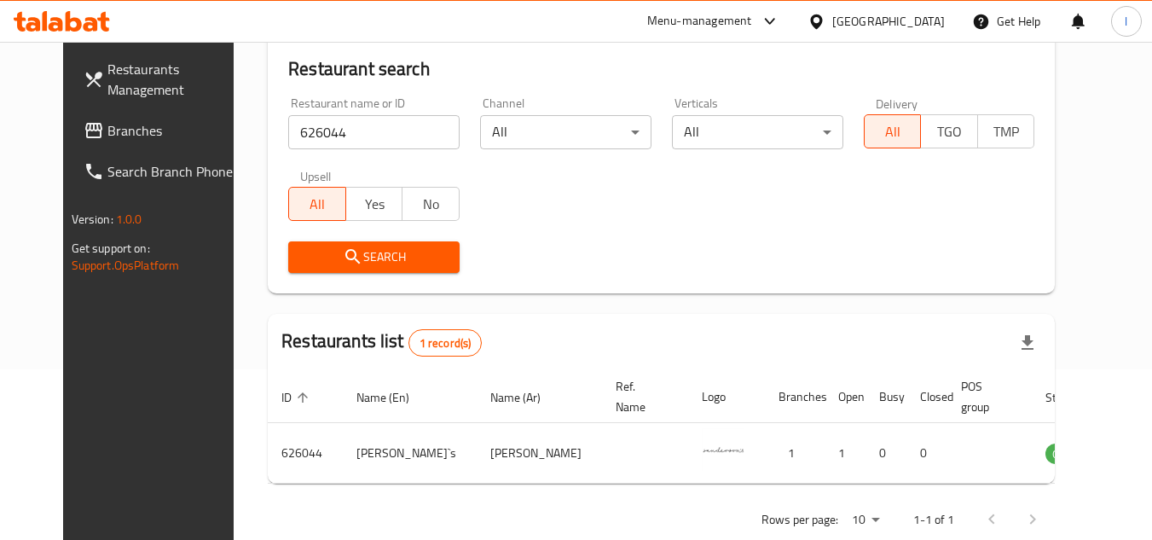
drag, startPoint x: 90, startPoint y: 121, endPoint x: 1156, endPoint y: 191, distance: 1068.5
click at [107, 121] on span "Branches" at bounding box center [174, 130] width 135 height 20
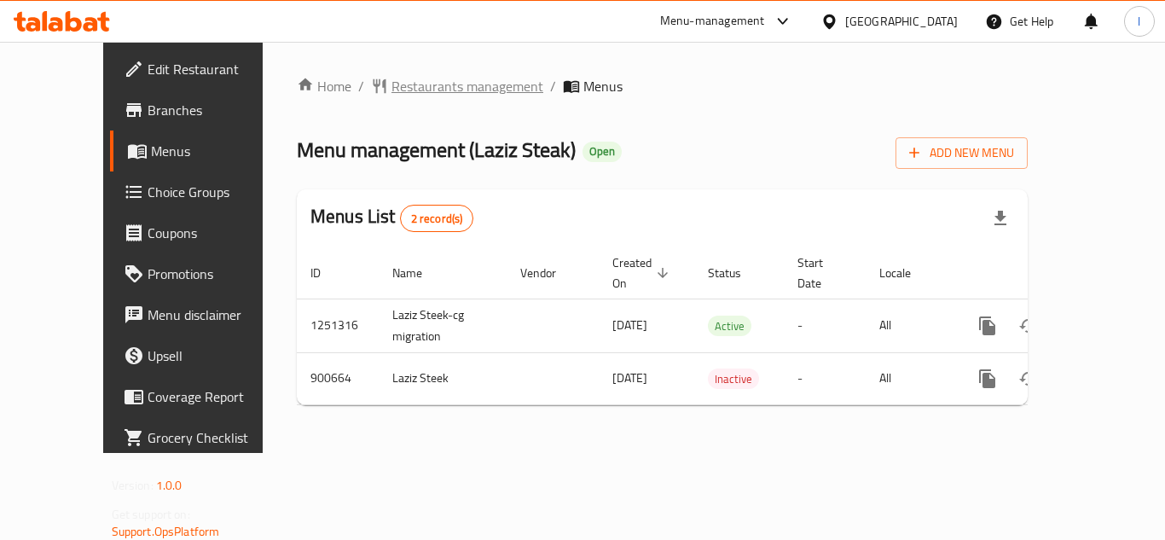
click at [400, 87] on span "Restaurants management" at bounding box center [468, 86] width 152 height 20
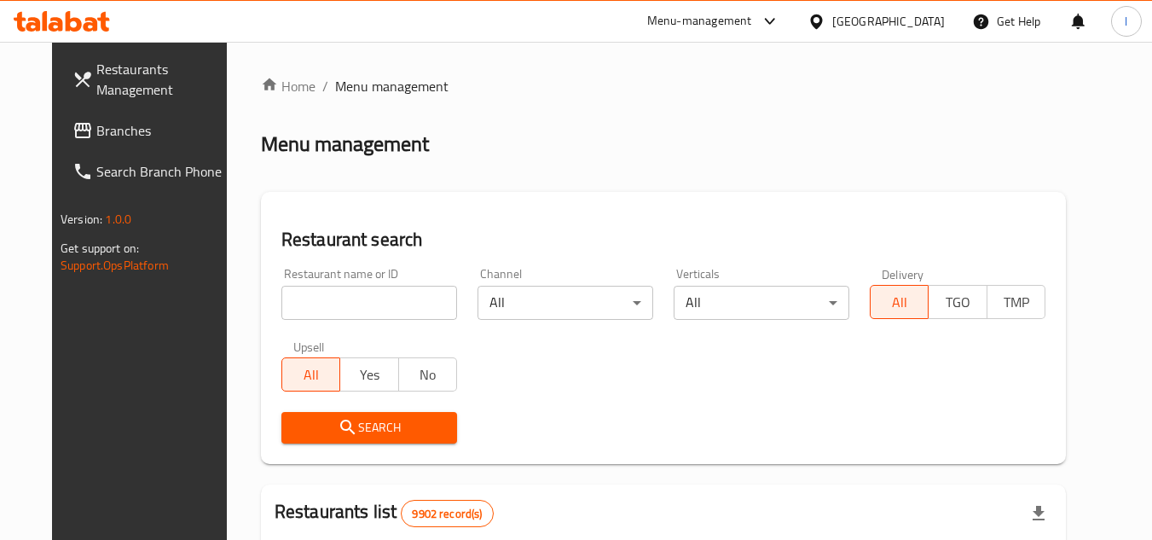
click at [377, 297] on input "search" at bounding box center [369, 303] width 176 height 34
paste input "658229"
type input "658229"
click button "Search" at bounding box center [369, 428] width 176 height 32
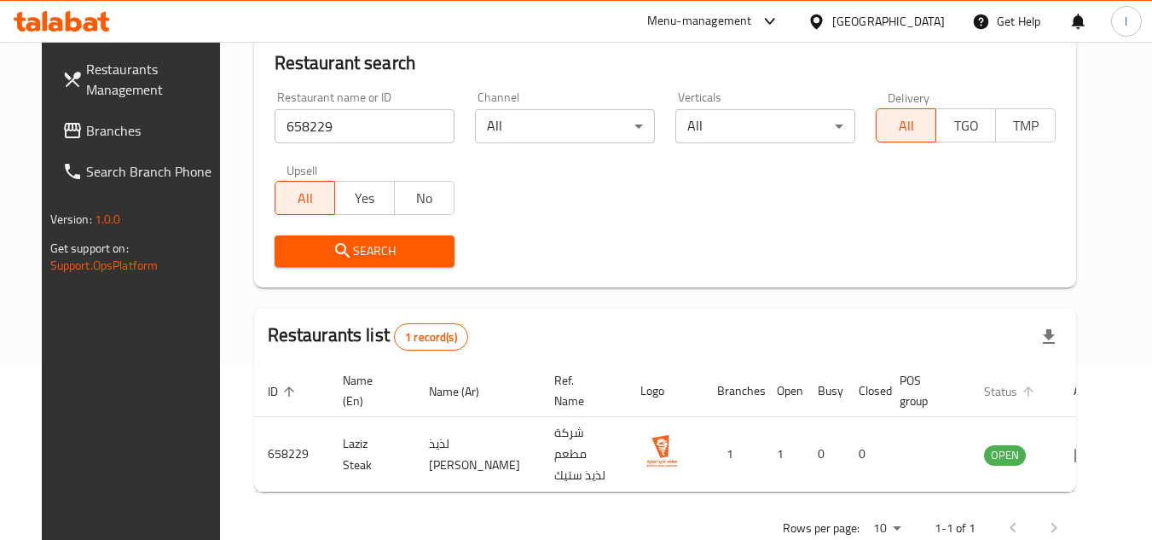
scroll to position [206, 0]
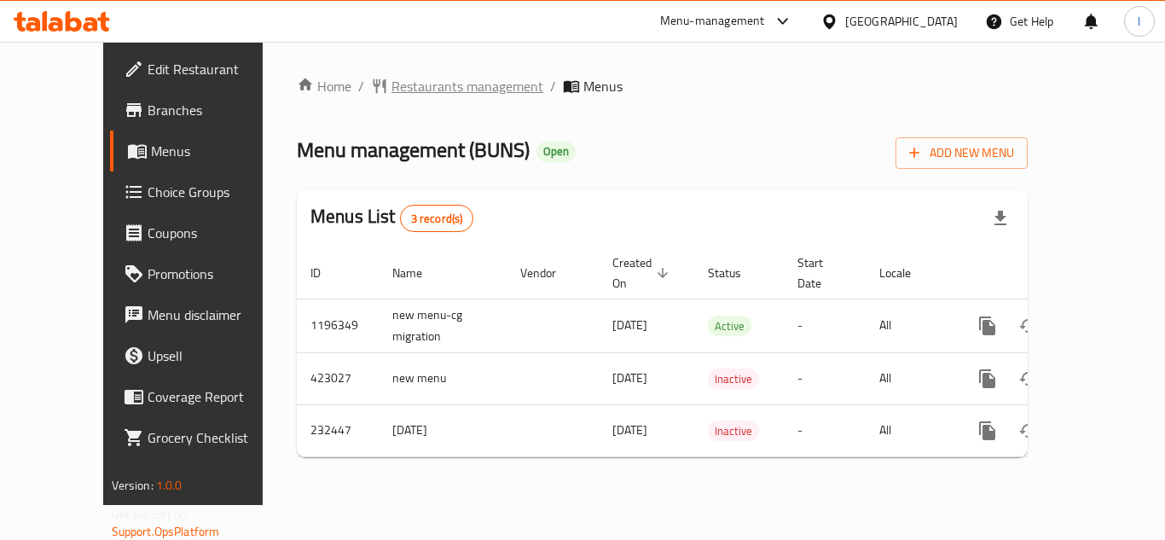
click at [411, 93] on span "Restaurants management" at bounding box center [468, 86] width 152 height 20
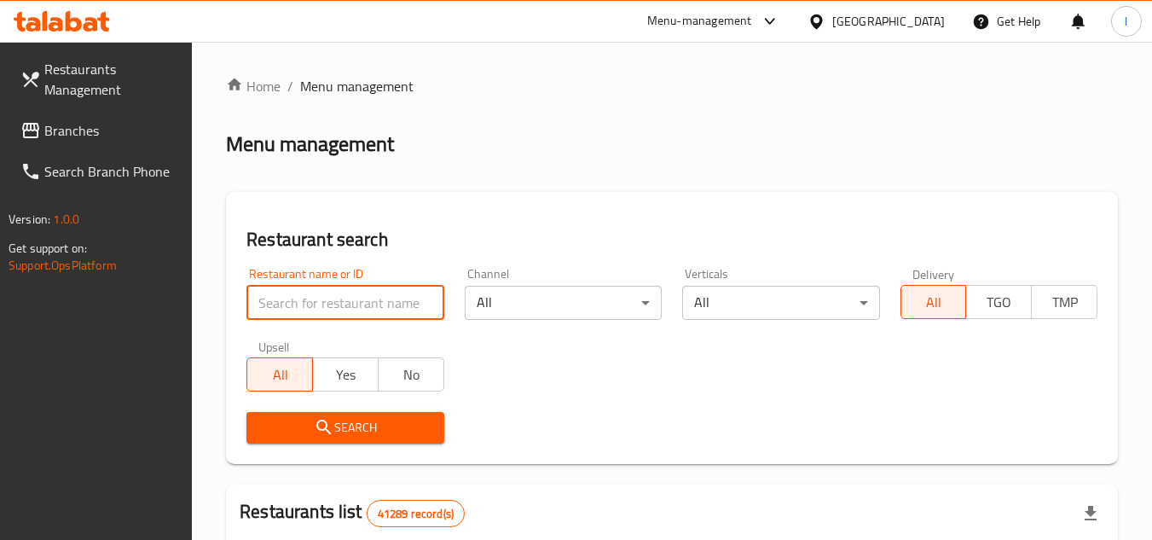
click at [345, 295] on input "search" at bounding box center [345, 303] width 197 height 34
paste input "626230"
type input "626230"
click button "Search" at bounding box center [345, 428] width 197 height 32
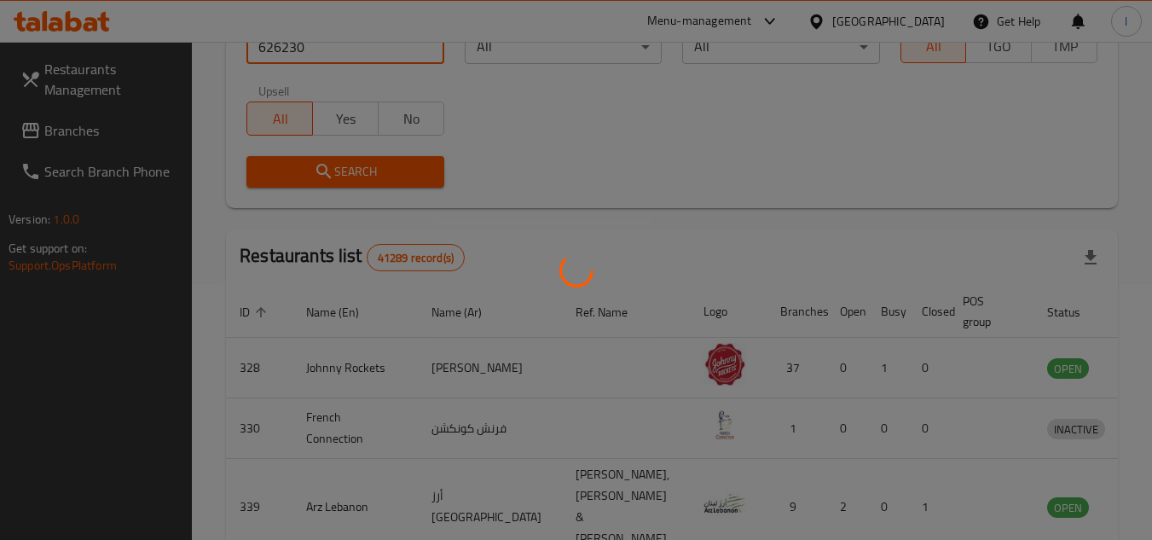
scroll to position [206, 0]
